Goal: Information Seeking & Learning: Learn about a topic

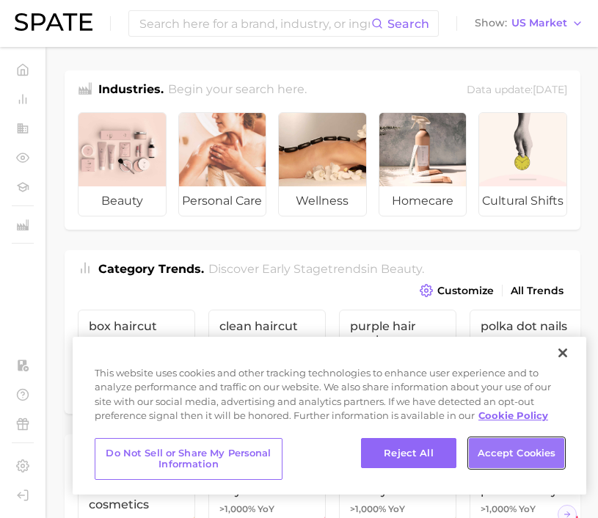
click at [508, 444] on button "Accept Cookies" at bounding box center [516, 453] width 95 height 31
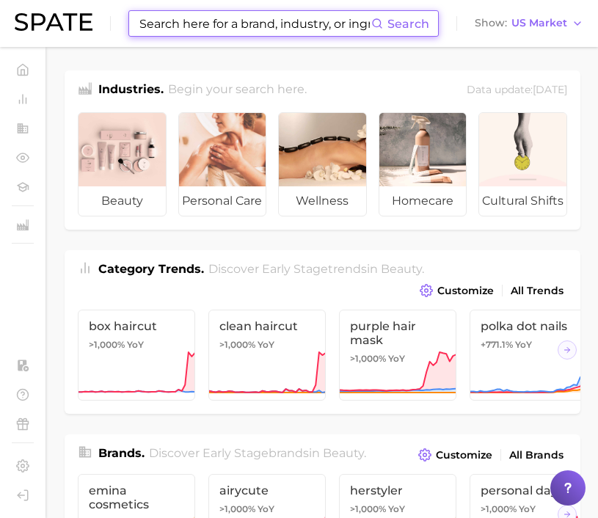
click at [178, 21] on input at bounding box center [254, 23] width 233 height 25
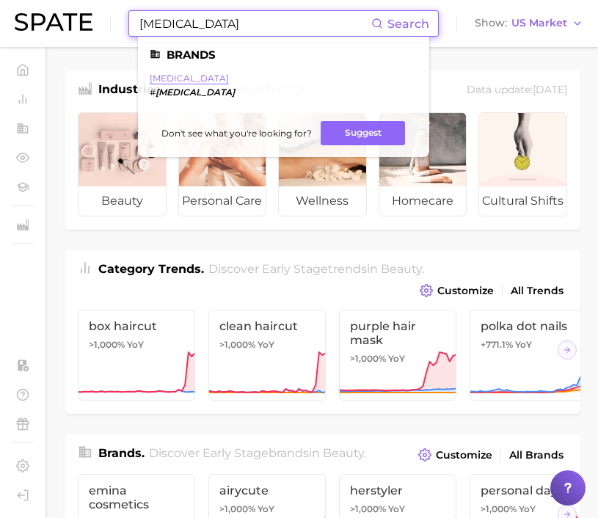
type input "[MEDICAL_DATA]"
click at [169, 76] on link "[MEDICAL_DATA]" at bounding box center [189, 78] width 79 height 11
